Goal: Navigation & Orientation: Find specific page/section

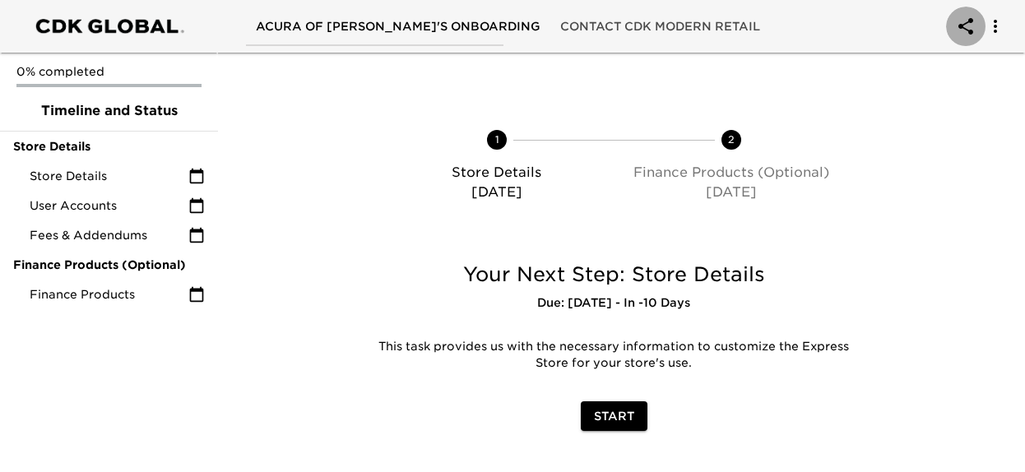
click at [964, 26] on icon "account of current user" at bounding box center [966, 26] width 20 height 20
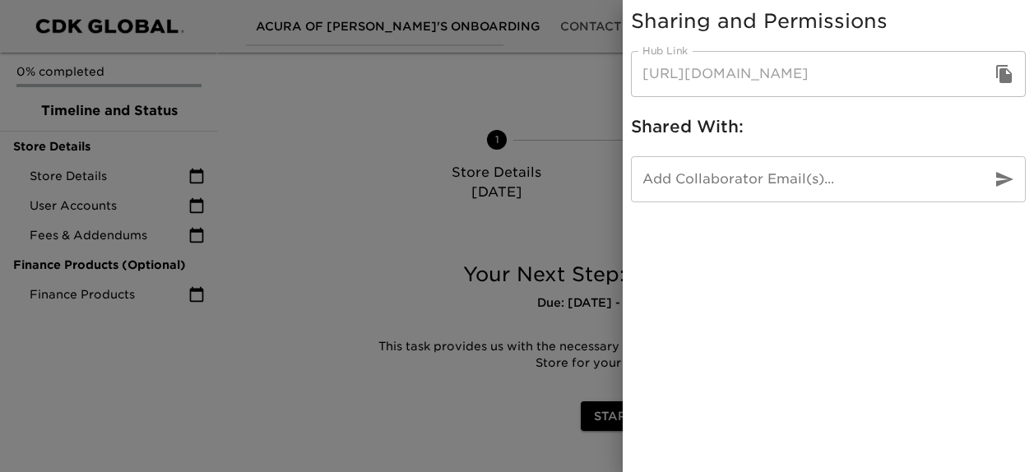
click at [1001, 73] on icon "button" at bounding box center [1005, 74] width 16 height 18
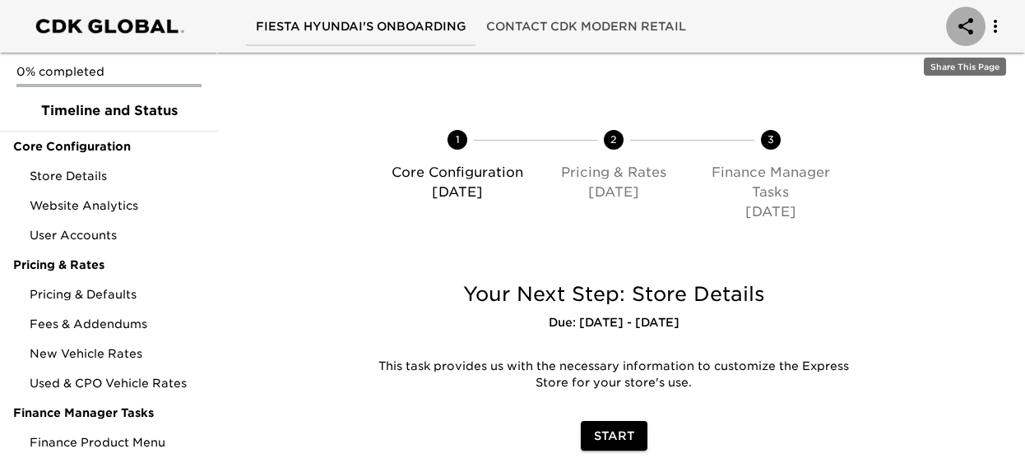
click at [969, 26] on icon "account of current user" at bounding box center [966, 26] width 20 height 20
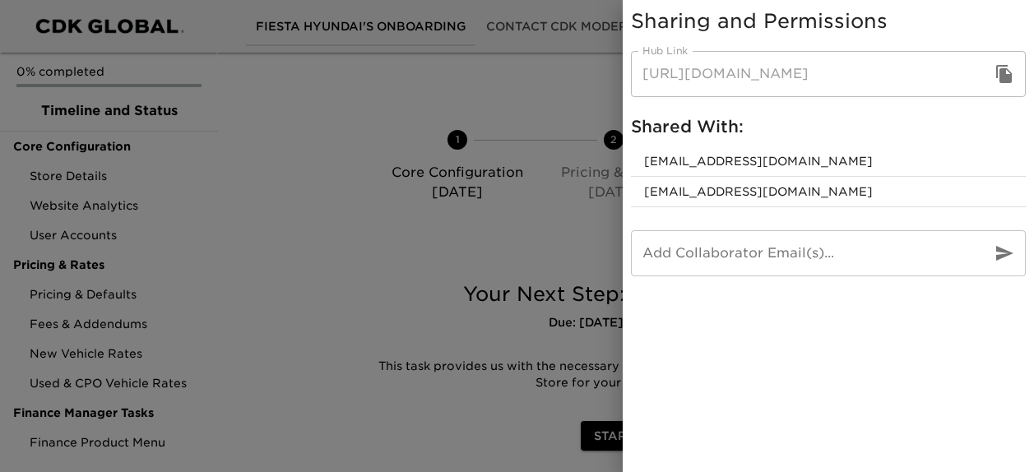
click at [990, 73] on button "button" at bounding box center [1005, 74] width 40 height 40
